Goal: Information Seeking & Learning: Learn about a topic

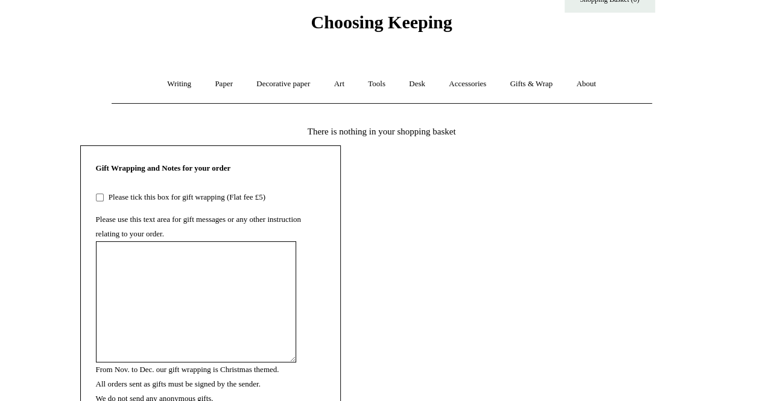
scroll to position [42, 0]
click at [597, 81] on link "About +" at bounding box center [587, 84] width 42 height 32
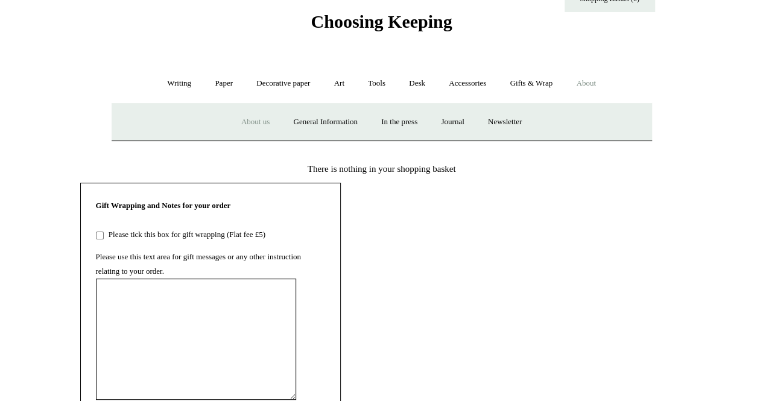
click at [246, 120] on link "About us" at bounding box center [256, 122] width 50 height 32
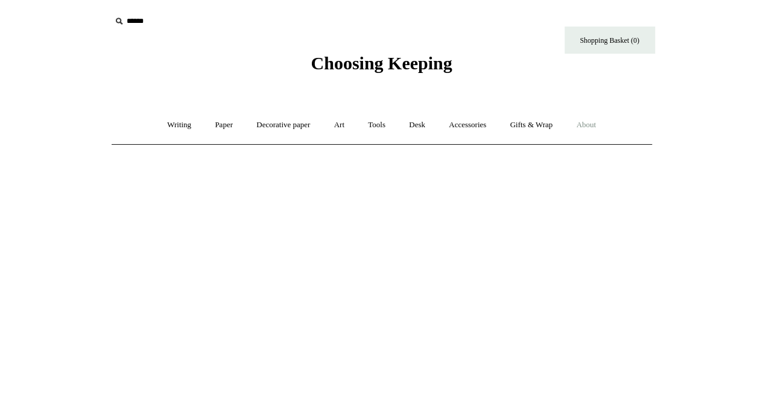
click at [596, 121] on link "About +" at bounding box center [587, 125] width 42 height 32
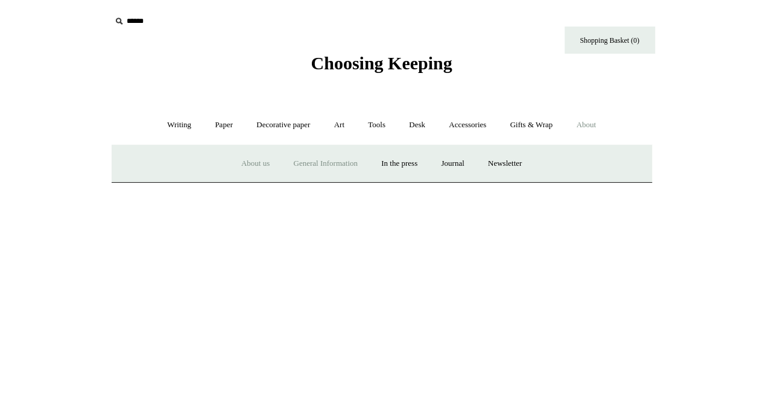
click at [344, 162] on link "General Information" at bounding box center [325, 164] width 86 height 32
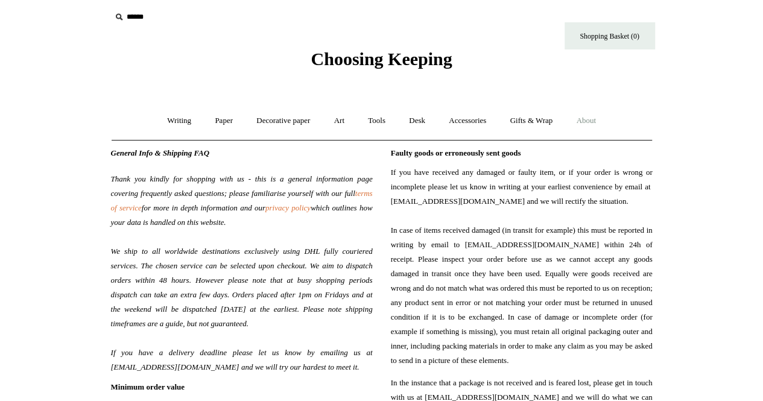
scroll to position [5, 0]
click at [594, 118] on link "About +" at bounding box center [587, 120] width 42 height 32
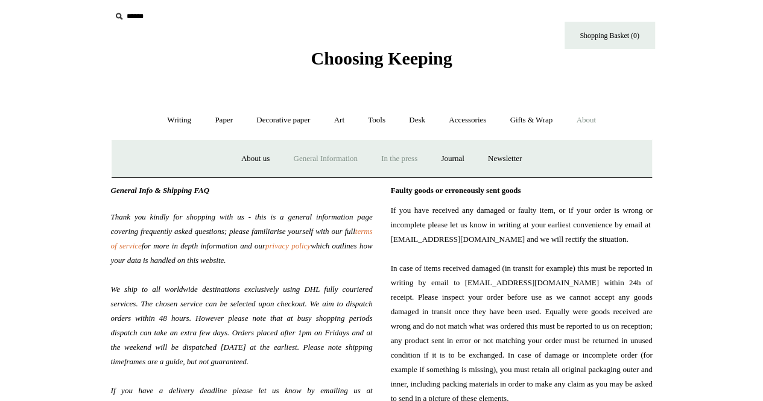
click at [415, 154] on link "In the press" at bounding box center [400, 159] width 58 height 32
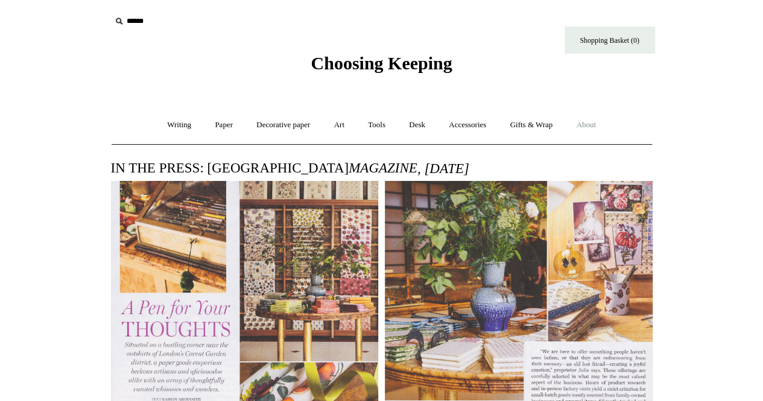
click at [591, 125] on link "About +" at bounding box center [587, 125] width 42 height 32
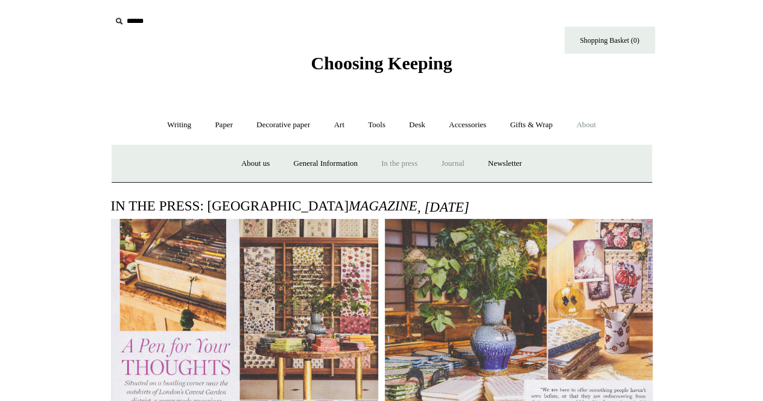
click at [466, 161] on link "Journal +" at bounding box center [452, 164] width 45 height 32
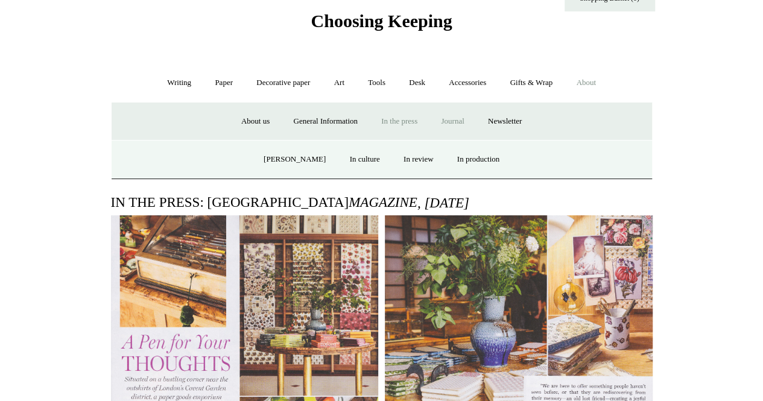
scroll to position [43, 0]
click at [357, 158] on link "In culture" at bounding box center [365, 159] width 52 height 32
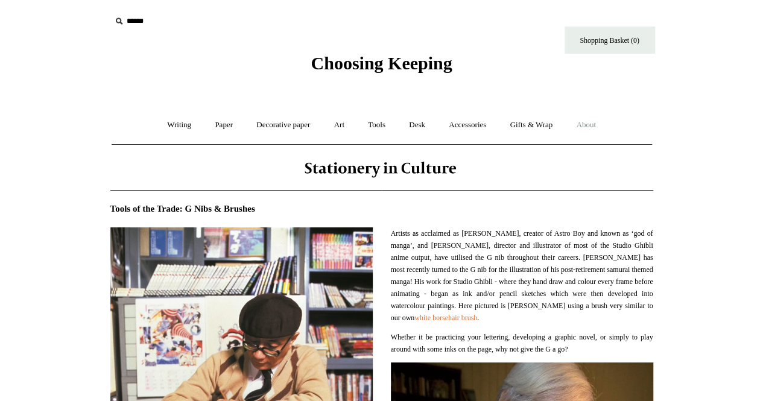
click at [601, 124] on link "About +" at bounding box center [587, 125] width 42 height 32
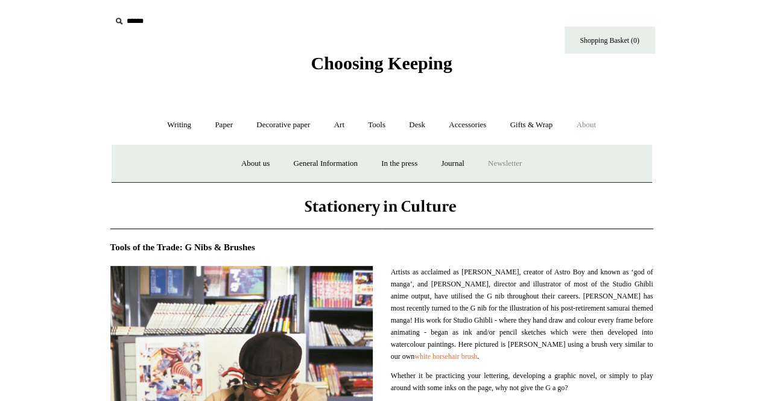
click at [509, 162] on a"] "Newsletter" at bounding box center [505, 164] width 56 height 32
